Goal: Task Accomplishment & Management: Manage account settings

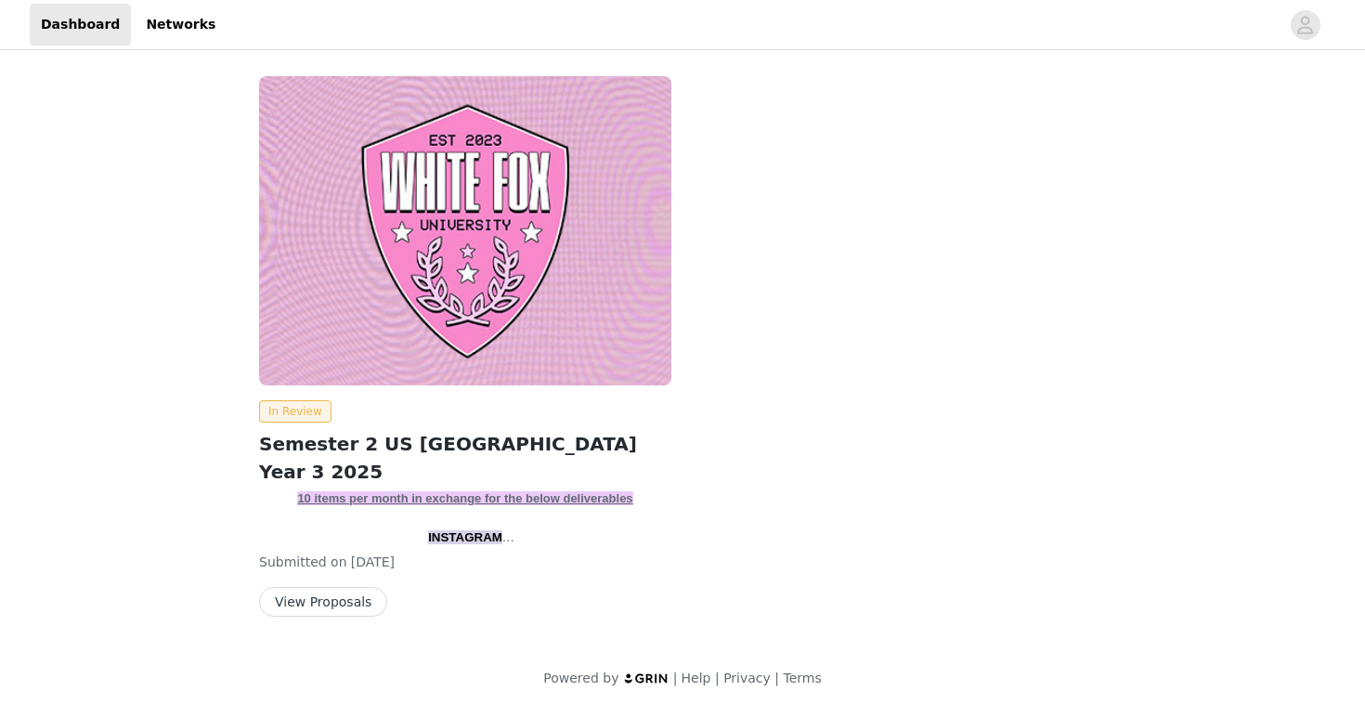
click at [319, 613] on button "View Proposals" at bounding box center [323, 602] width 128 height 30
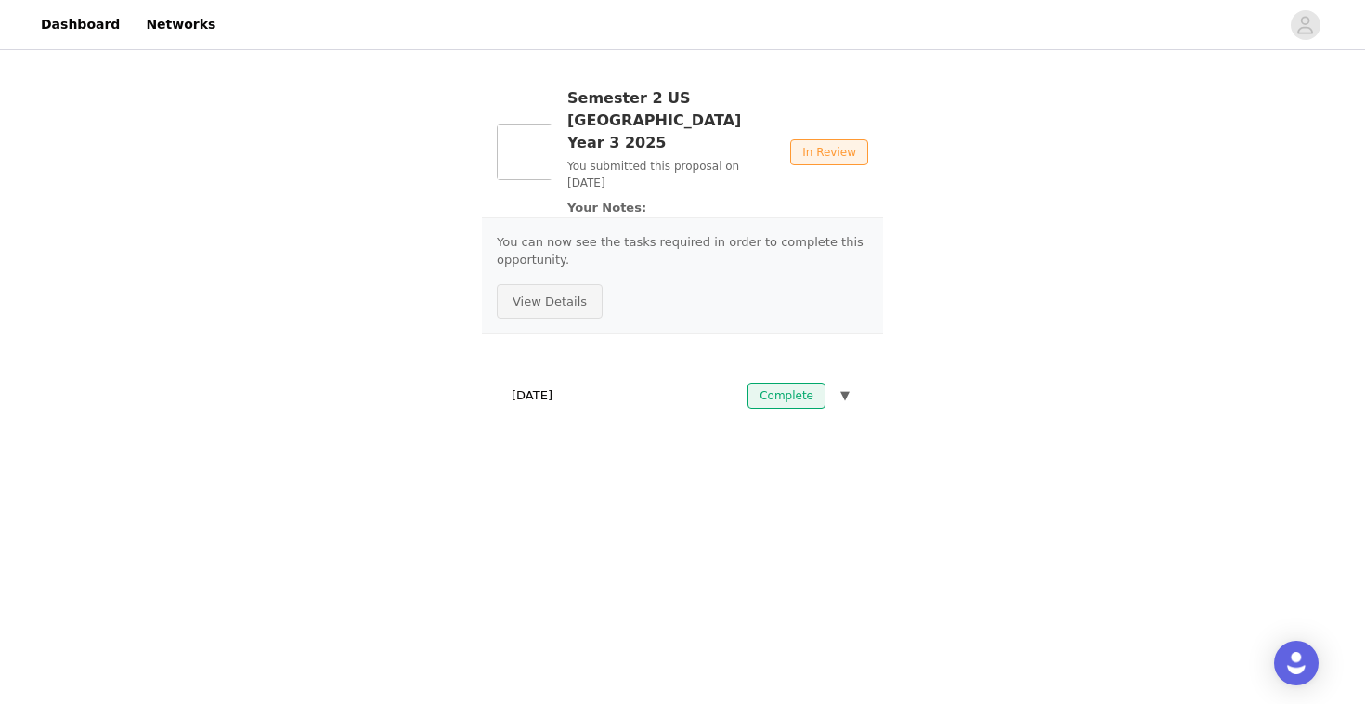
click at [545, 284] on button "View Details" at bounding box center [550, 301] width 106 height 35
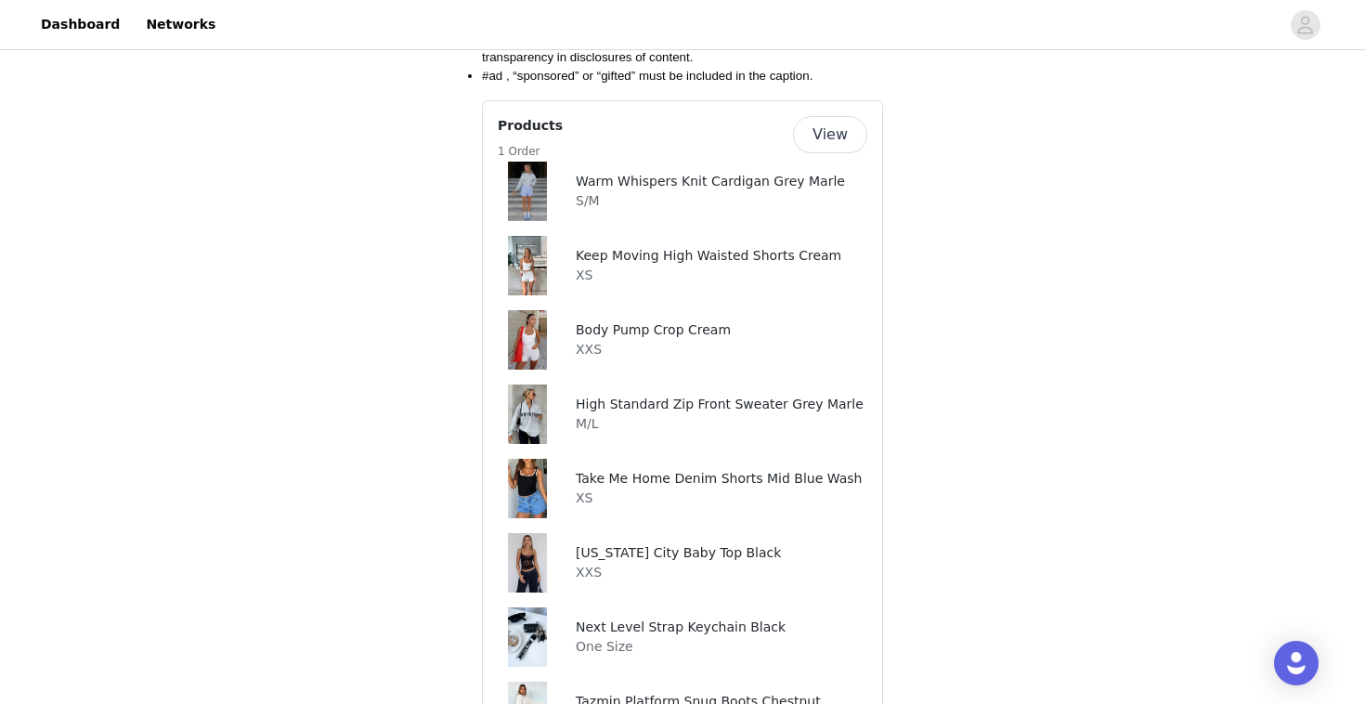
scroll to position [2425, 0]
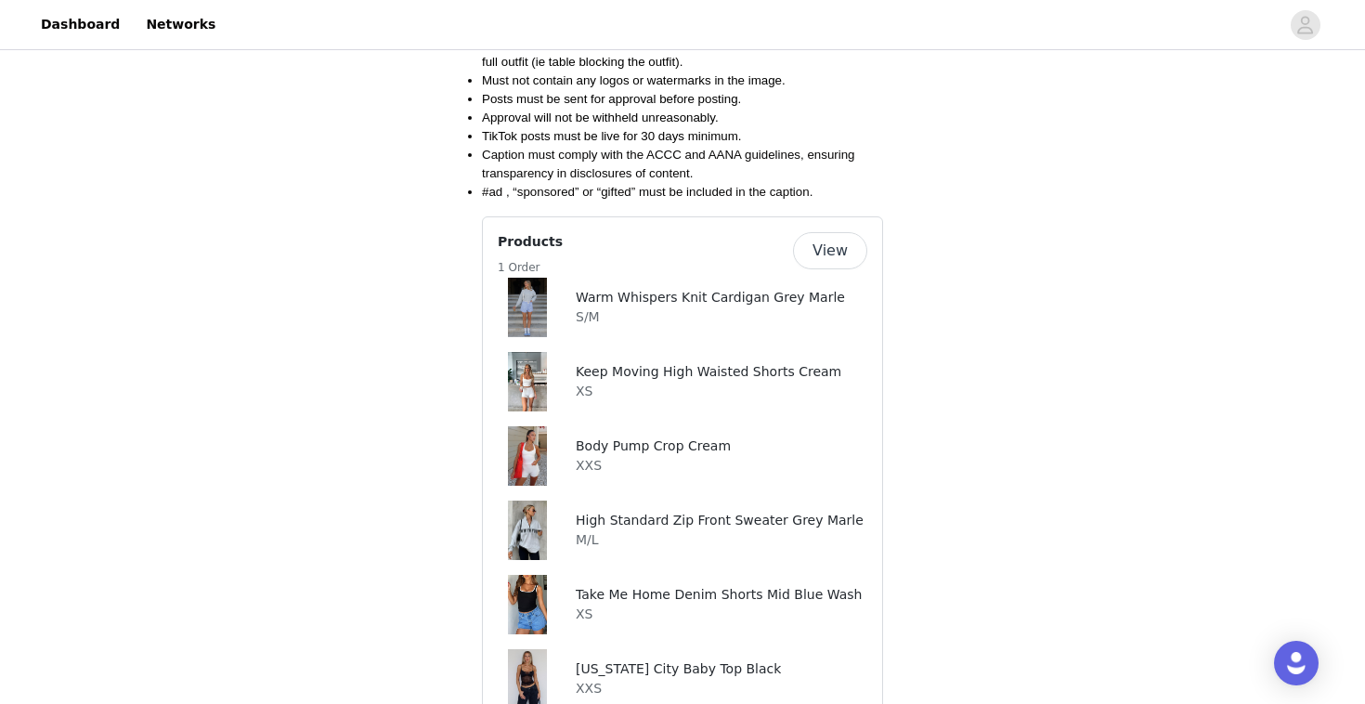
click at [832, 235] on button "View" at bounding box center [830, 250] width 74 height 37
